Goal: Transaction & Acquisition: Purchase product/service

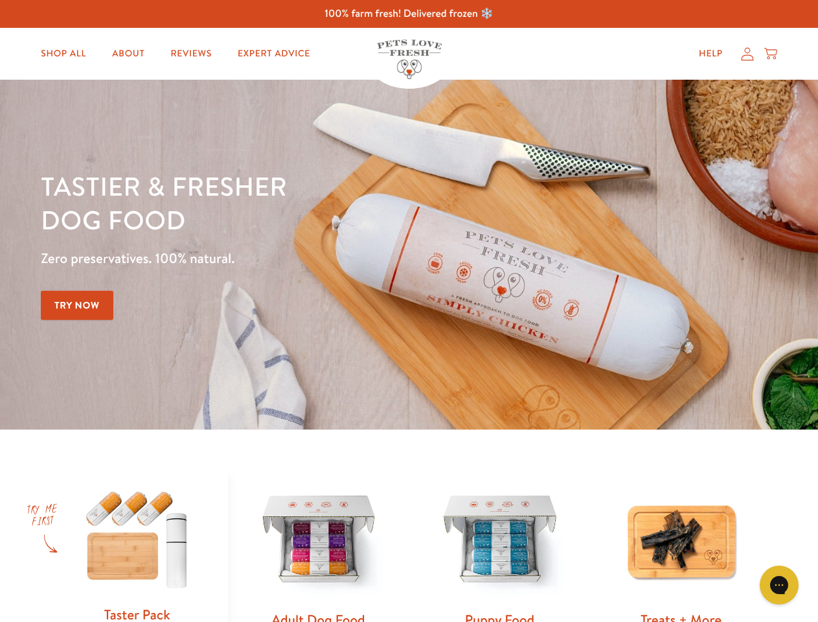
click at [409, 311] on div "Tastier & fresher dog food Zero preservatives. 100% natural. Try Now" at bounding box center [286, 254] width 491 height 171
click at [779, 585] on icon "Gorgias live chat" at bounding box center [778, 584] width 12 height 12
